Goal: Find specific page/section: Find specific page/section

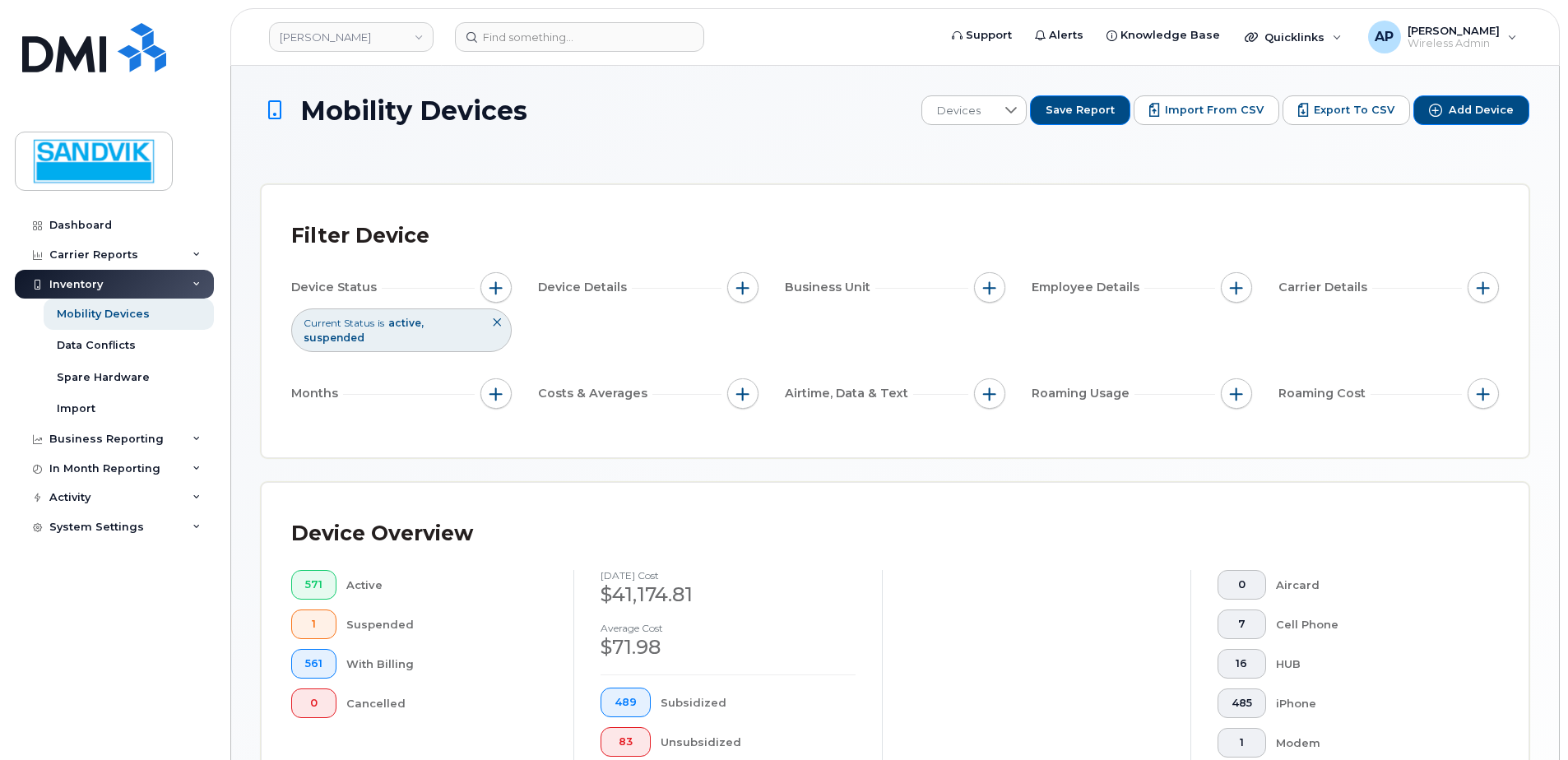
scroll to position [473, 0]
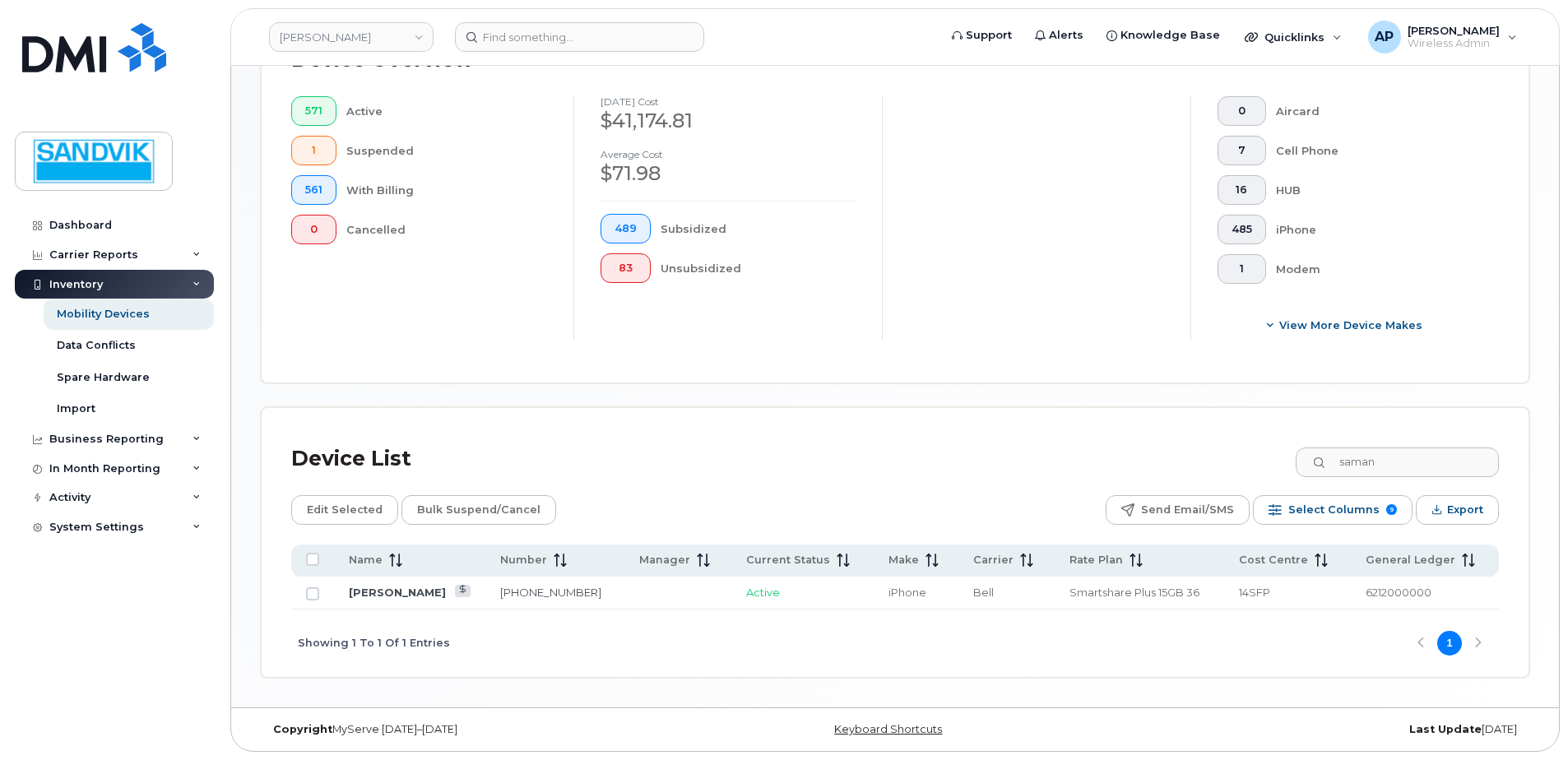
click at [1227, 461] on div "Device List saman" at bounding box center [894, 459] width 1208 height 43
type input "dan"
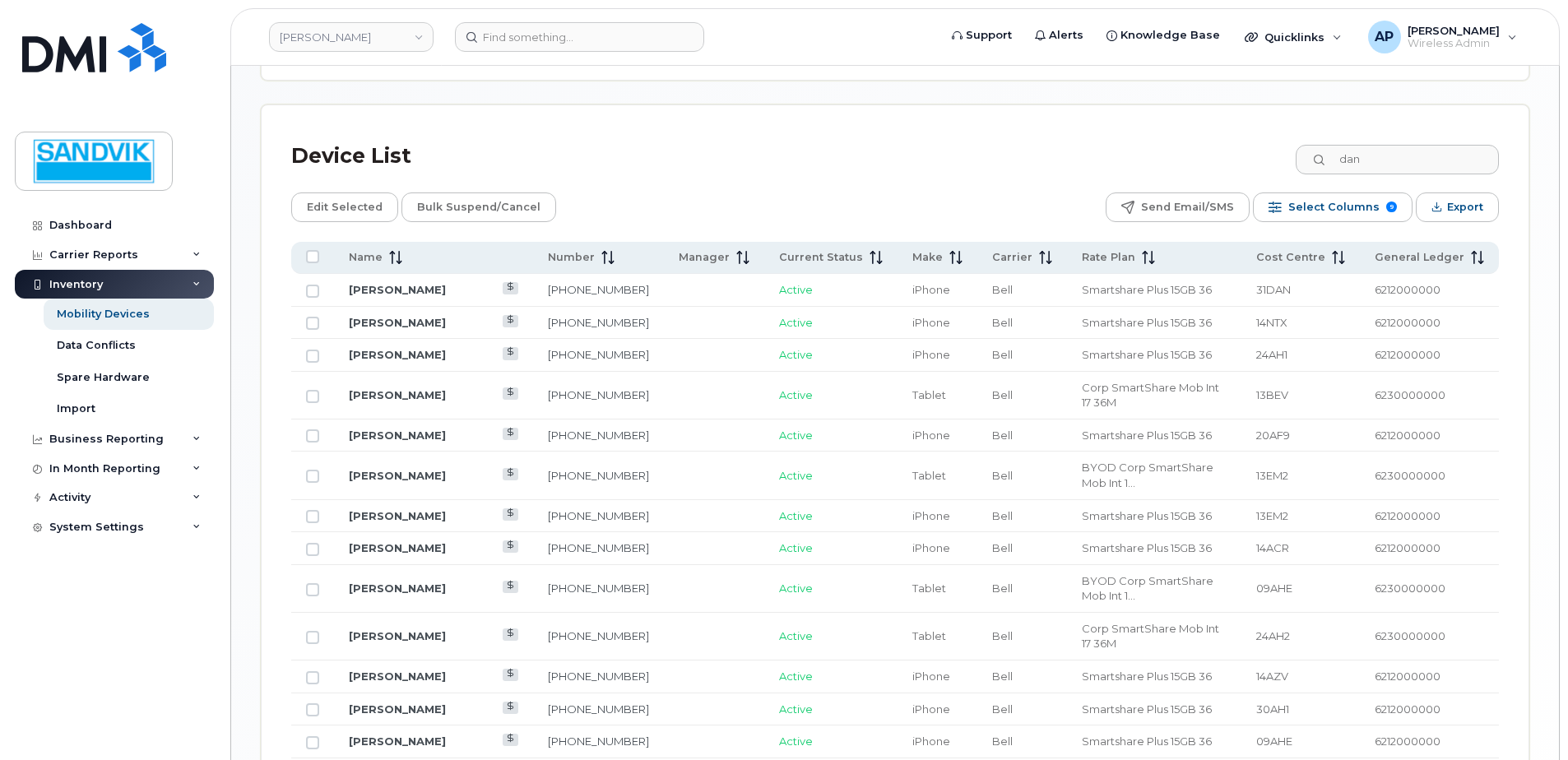
scroll to position [803, 0]
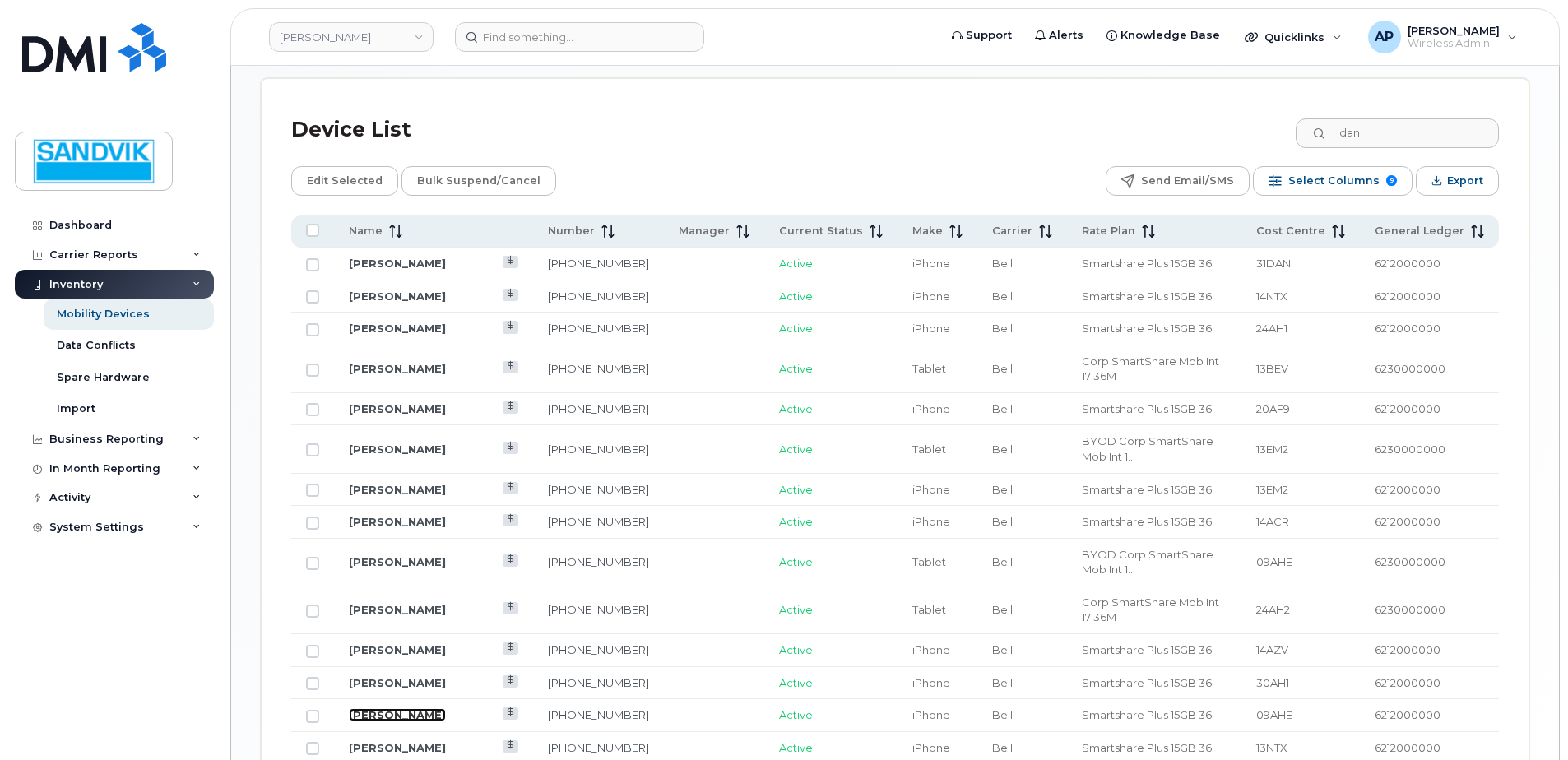
click at [398, 708] on link "[PERSON_NAME]" at bounding box center [396, 714] width 97 height 13
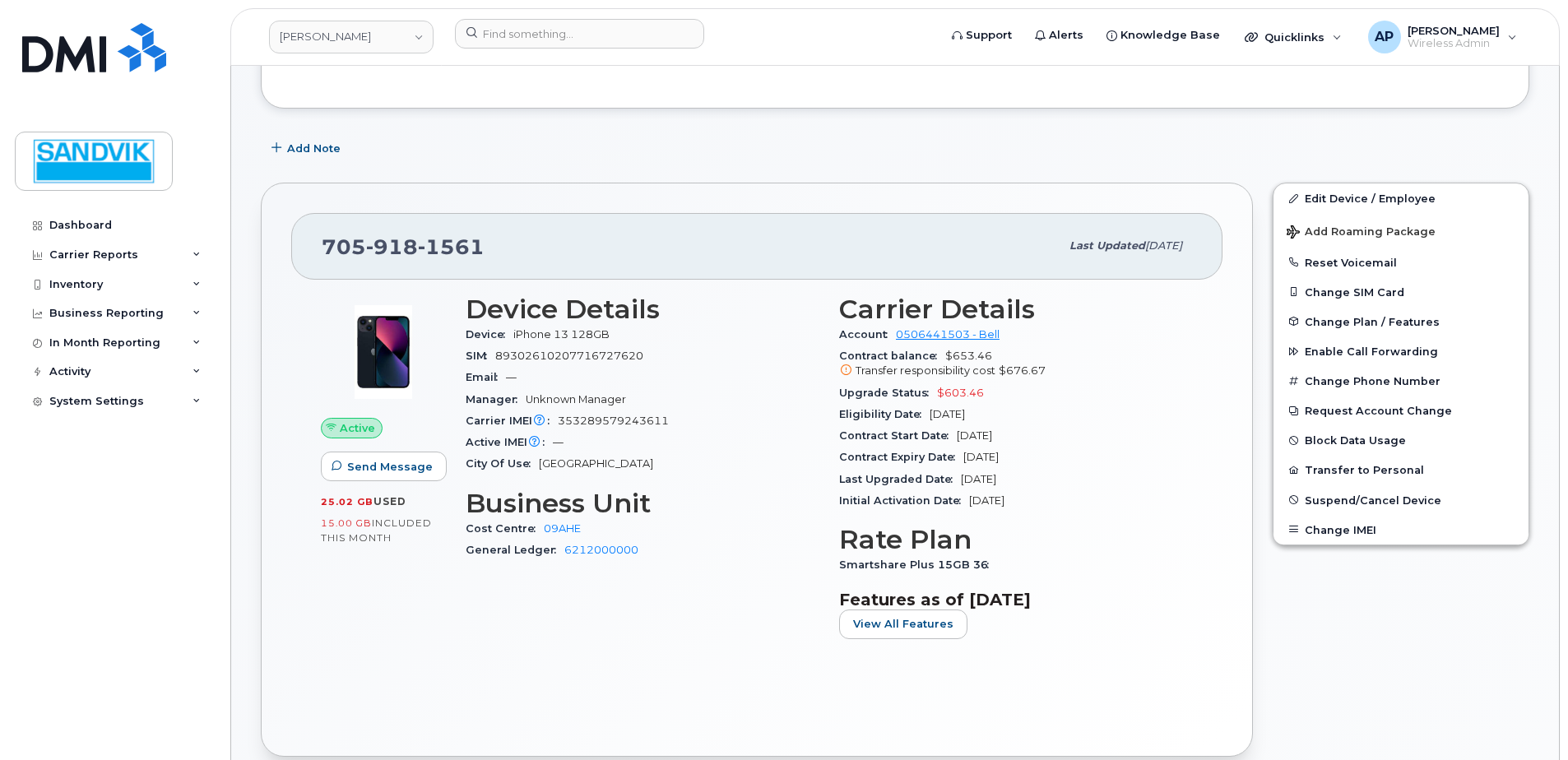
scroll to position [246, 0]
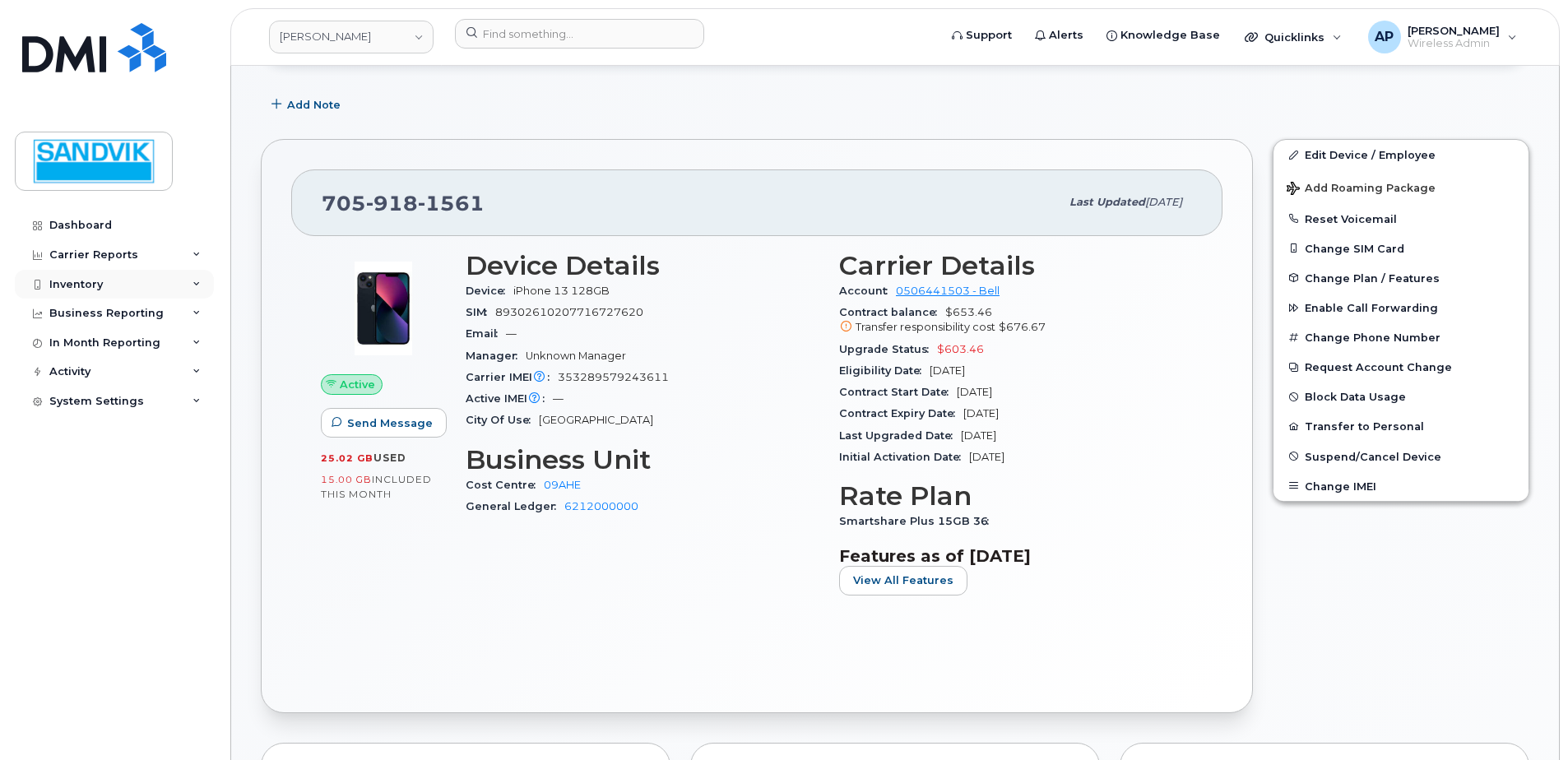
click at [98, 276] on div "Inventory" at bounding box center [114, 284] width 199 height 30
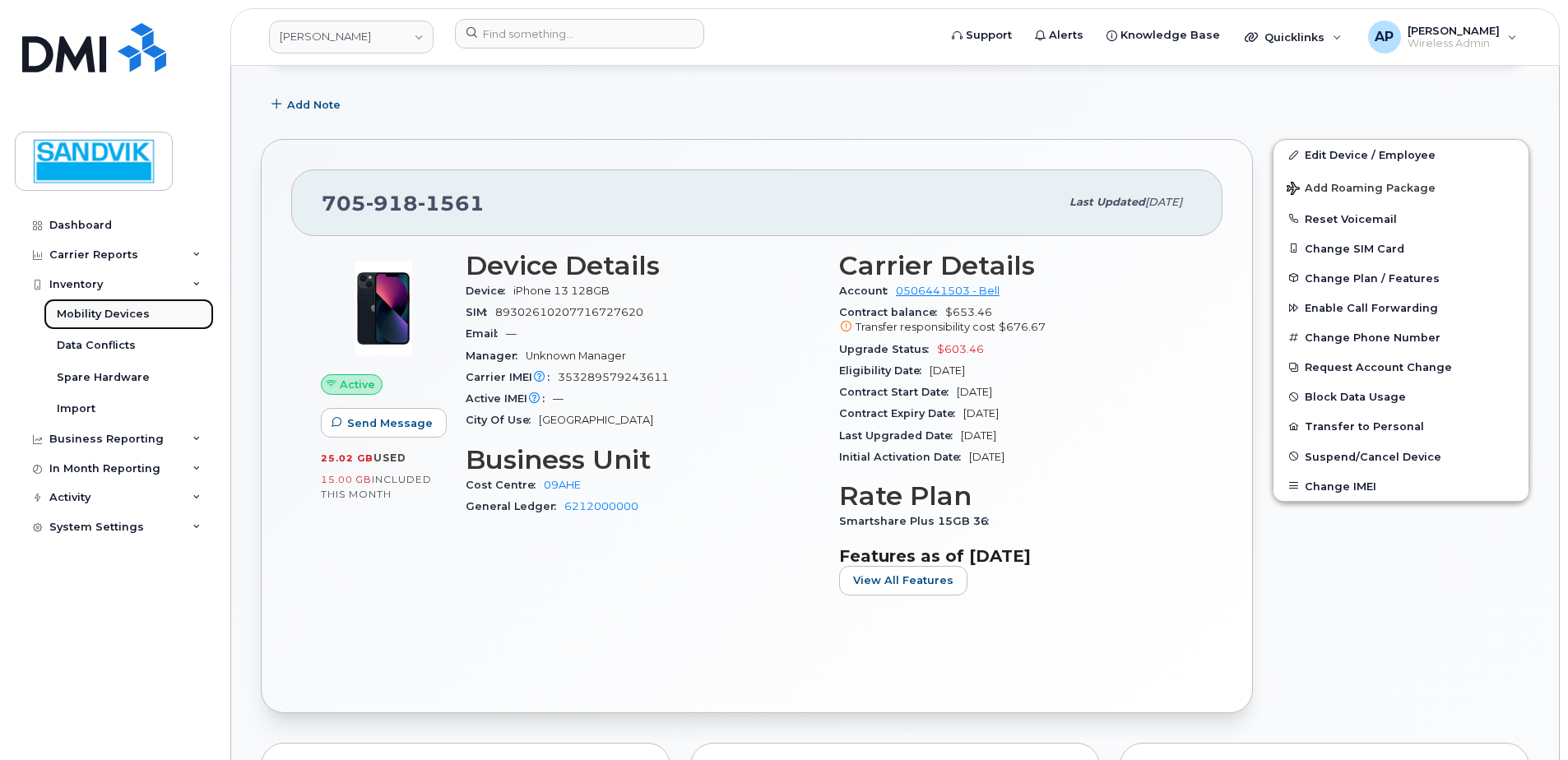
click at [105, 312] on div "Mobility Devices" at bounding box center [103, 313] width 93 height 15
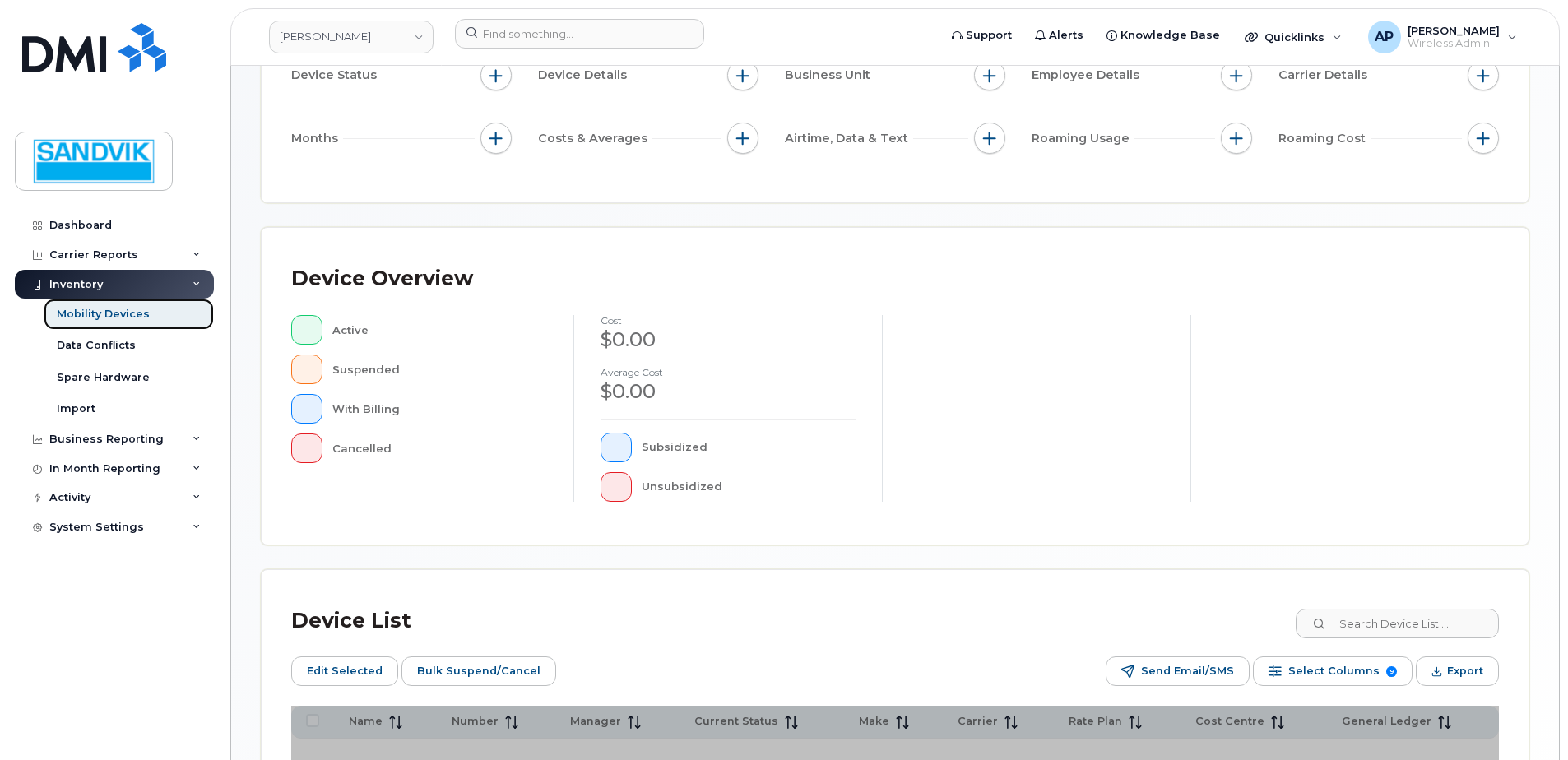
scroll to position [246, 0]
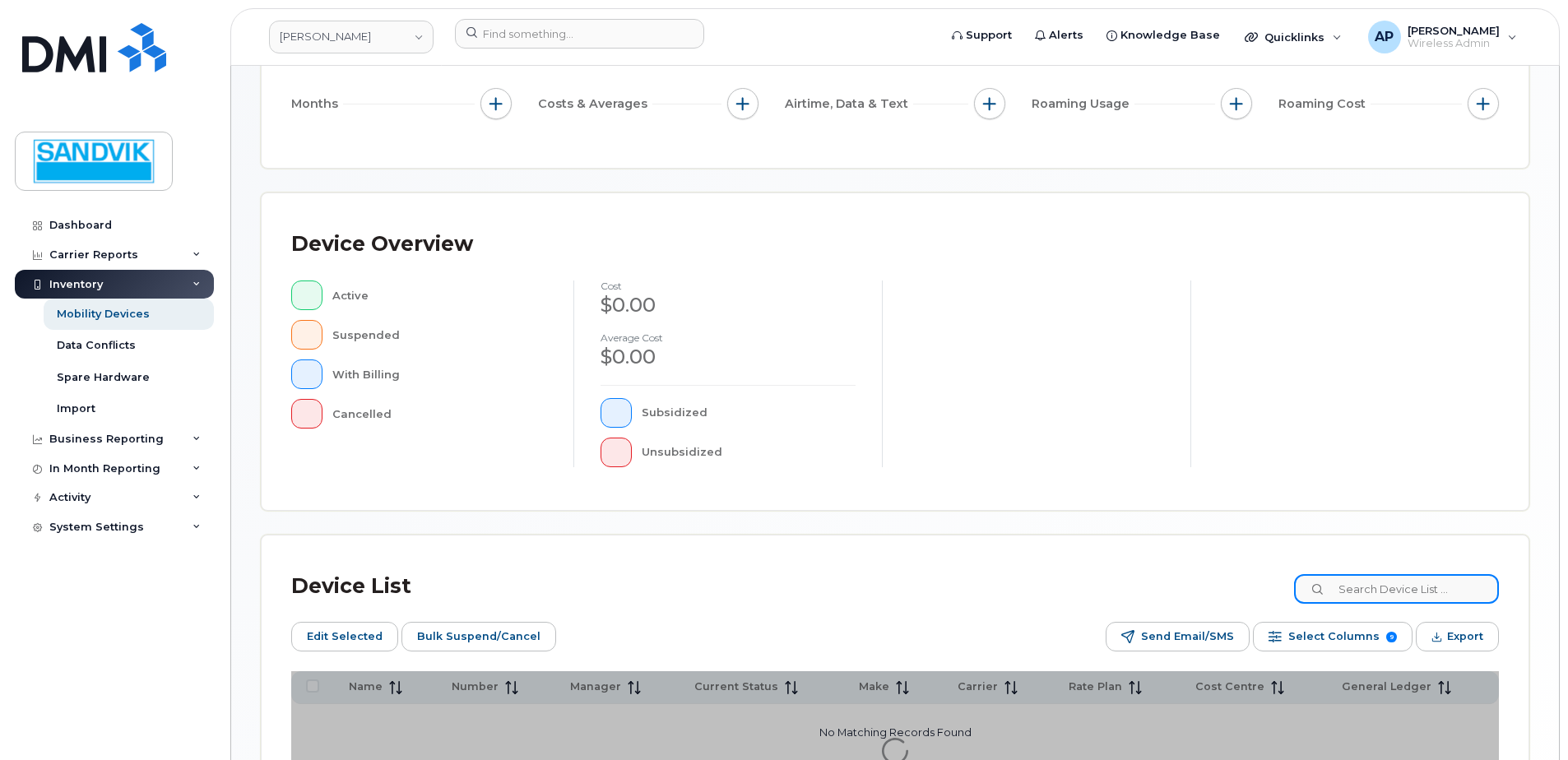
click at [1363, 585] on input at bounding box center [1396, 589] width 205 height 30
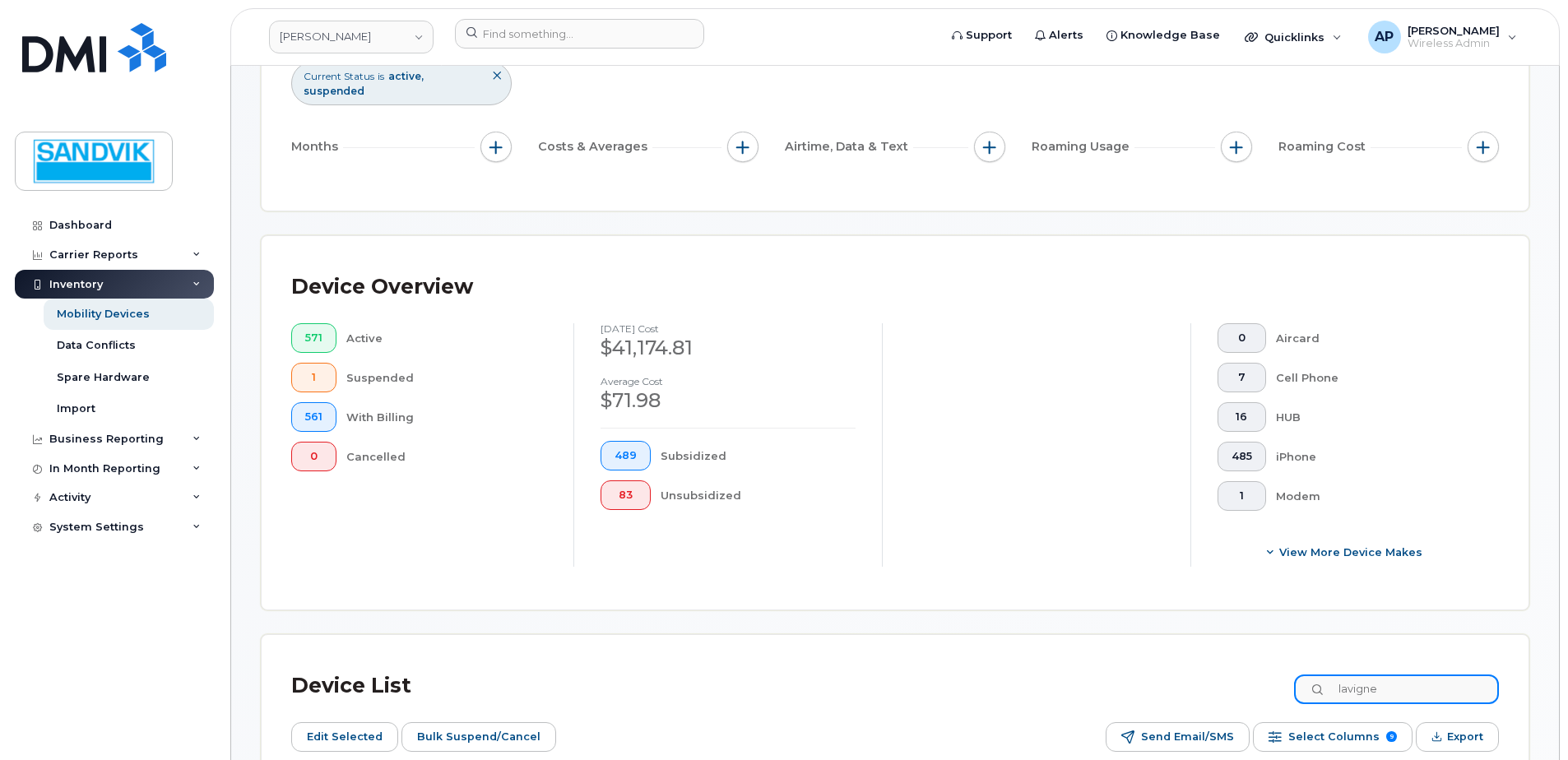
type input "lavigne"
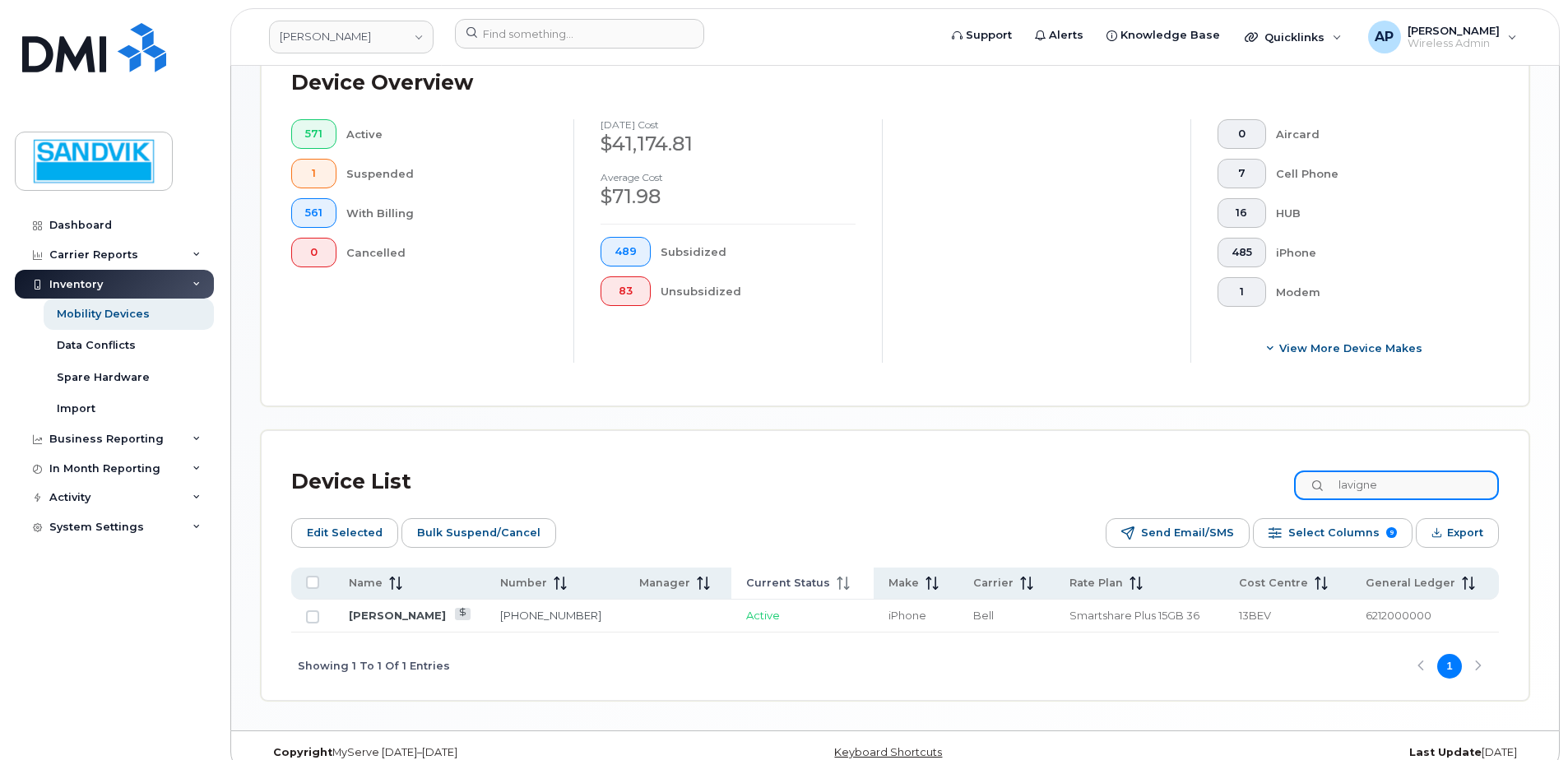
scroll to position [473, 0]
